Goal: Task Accomplishment & Management: Use online tool/utility

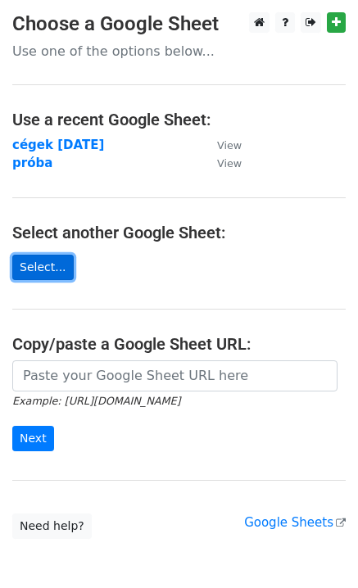
click at [37, 260] on link "Select..." at bounding box center [42, 267] width 61 height 25
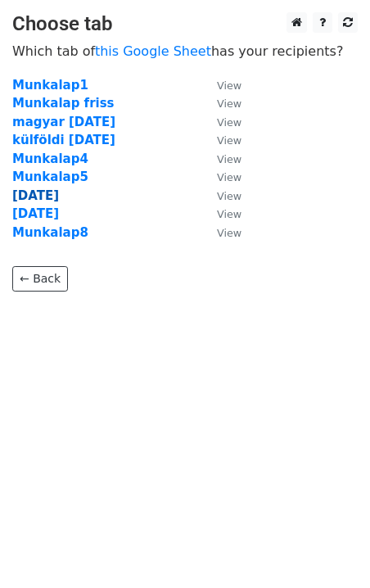
click at [41, 195] on strong "szept 9" at bounding box center [35, 195] width 47 height 15
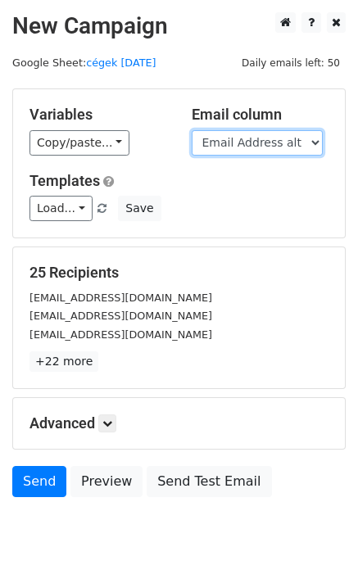
click at [269, 140] on select "Name Company name Email Address alt Email Address pers" at bounding box center [257, 142] width 131 height 25
click at [192, 130] on select "Name Company name Email Address alt Email Address pers" at bounding box center [257, 142] width 131 height 25
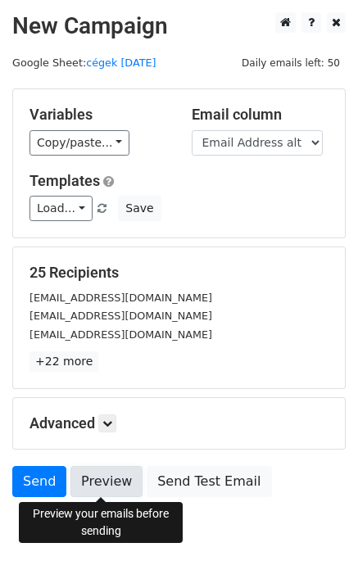
click at [107, 478] on link "Preview" at bounding box center [106, 481] width 72 height 31
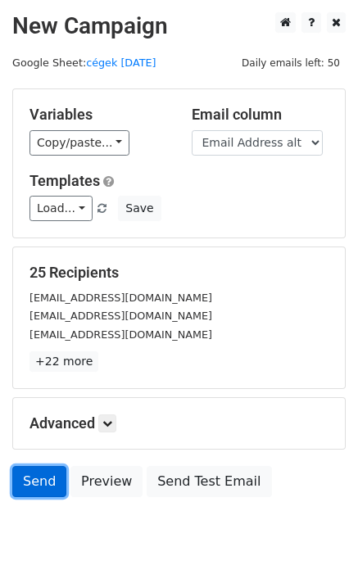
click at [38, 472] on link "Send" at bounding box center [39, 481] width 54 height 31
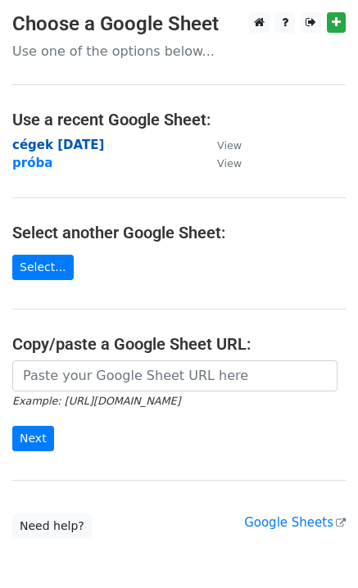
click at [47, 144] on strong "cégek 2025 aug 26" at bounding box center [58, 145] width 92 height 15
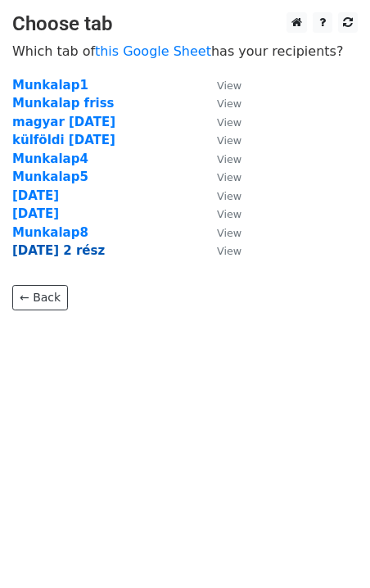
click at [65, 255] on strong "[DATE] 2 rész" at bounding box center [58, 250] width 93 height 15
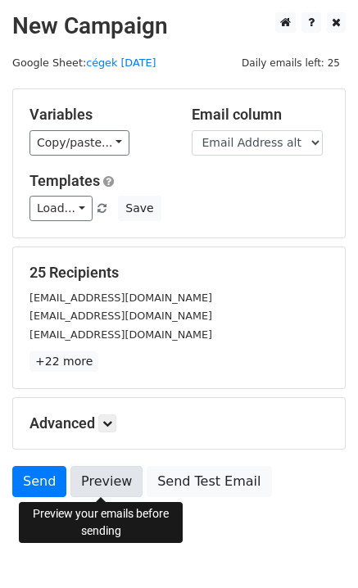
click at [99, 468] on link "Preview" at bounding box center [106, 481] width 72 height 31
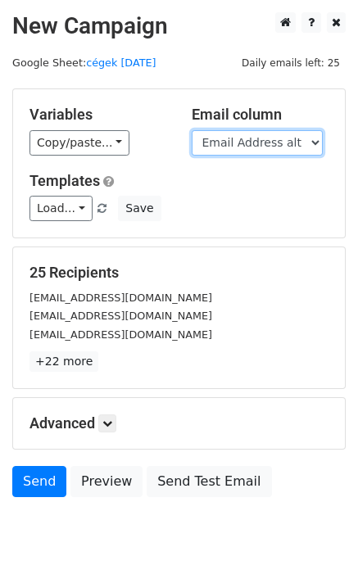
click at [273, 146] on select "Name Company name Email Address alt Email Address pers" at bounding box center [257, 142] width 131 height 25
click at [192, 130] on select "Name Company name Email Address alt Email Address pers" at bounding box center [257, 142] width 131 height 25
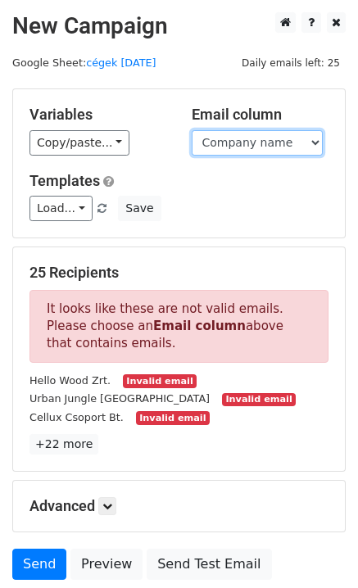
click at [280, 134] on select "Name Company name Email Address alt Email Address pers" at bounding box center [257, 142] width 131 height 25
select select "Email Address alt"
click at [192, 130] on select "Name Company name Email Address alt Email Address pers" at bounding box center [257, 142] width 131 height 25
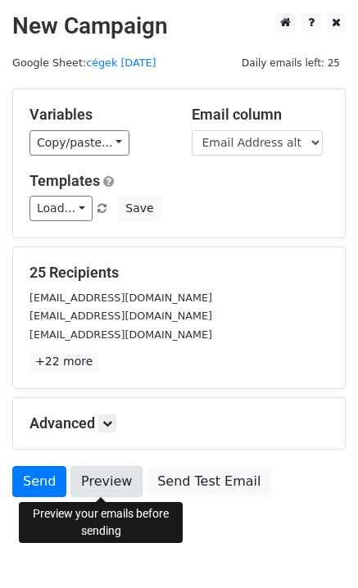
click at [120, 481] on link "Preview" at bounding box center [106, 481] width 72 height 31
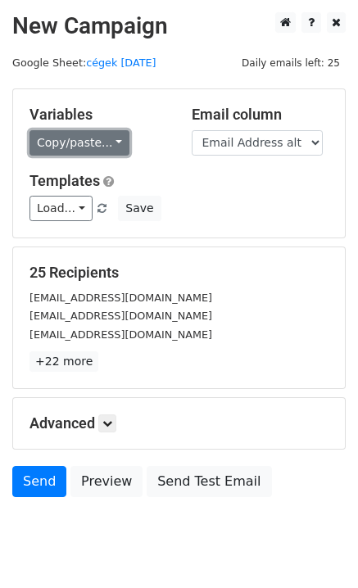
click at [78, 140] on link "Copy/paste..." at bounding box center [79, 142] width 100 height 25
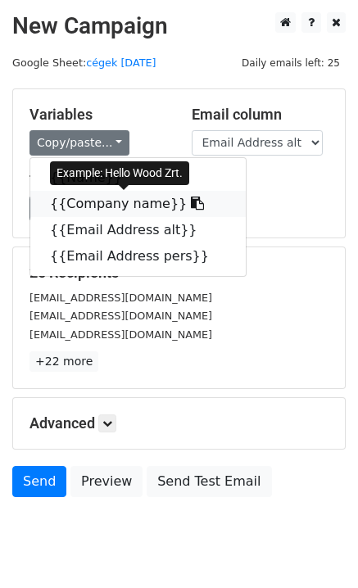
click at [83, 204] on link "{{Company name}}" at bounding box center [137, 204] width 215 height 26
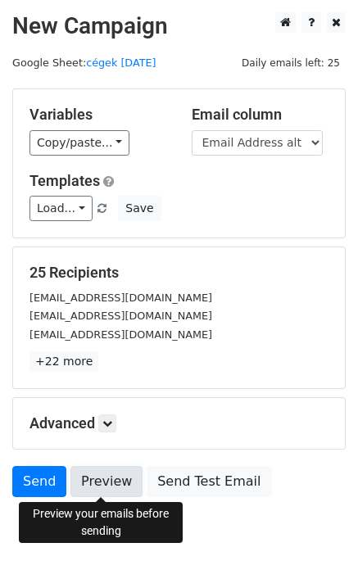
click at [106, 491] on link "Preview" at bounding box center [106, 481] width 72 height 31
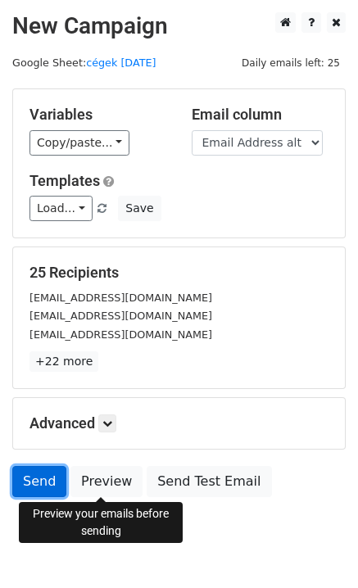
click at [41, 483] on link "Send" at bounding box center [39, 481] width 54 height 31
